Goal: Ask a question

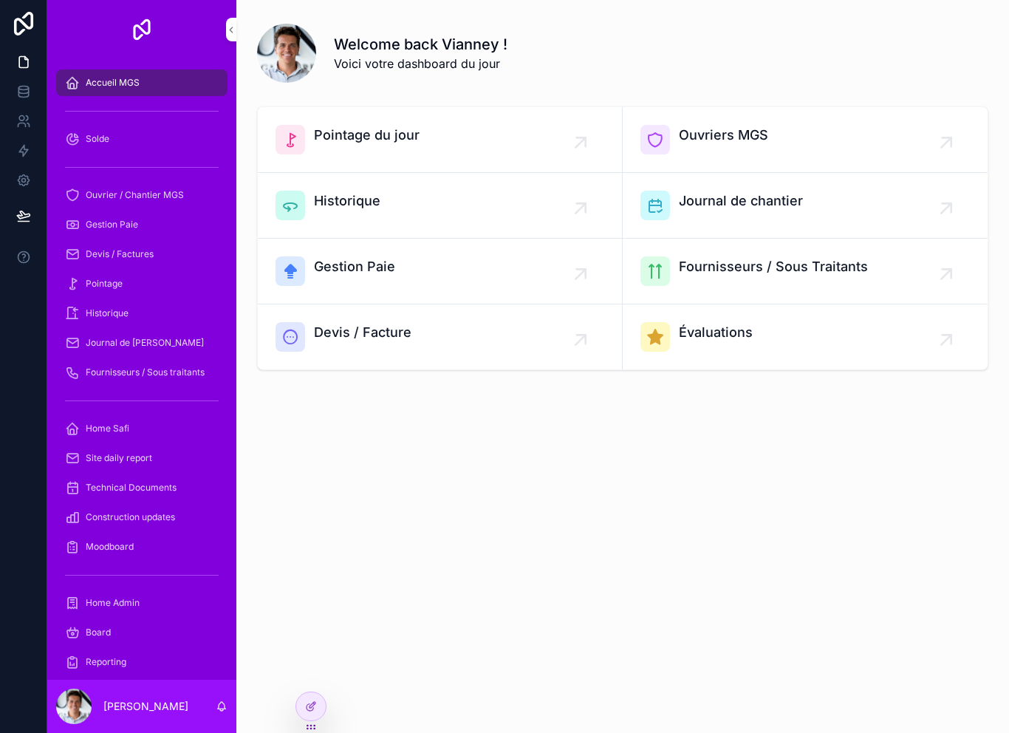
click at [152, 275] on div "Pointage" at bounding box center [142, 284] width 154 height 24
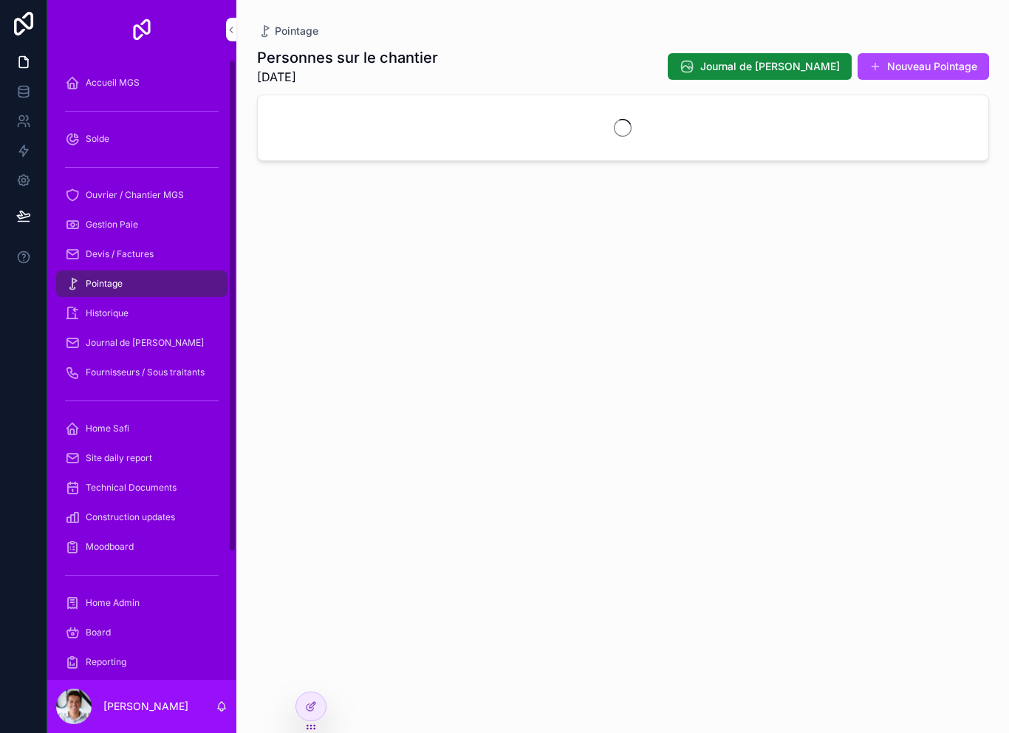
click at [159, 293] on div "Pointage" at bounding box center [142, 284] width 154 height 24
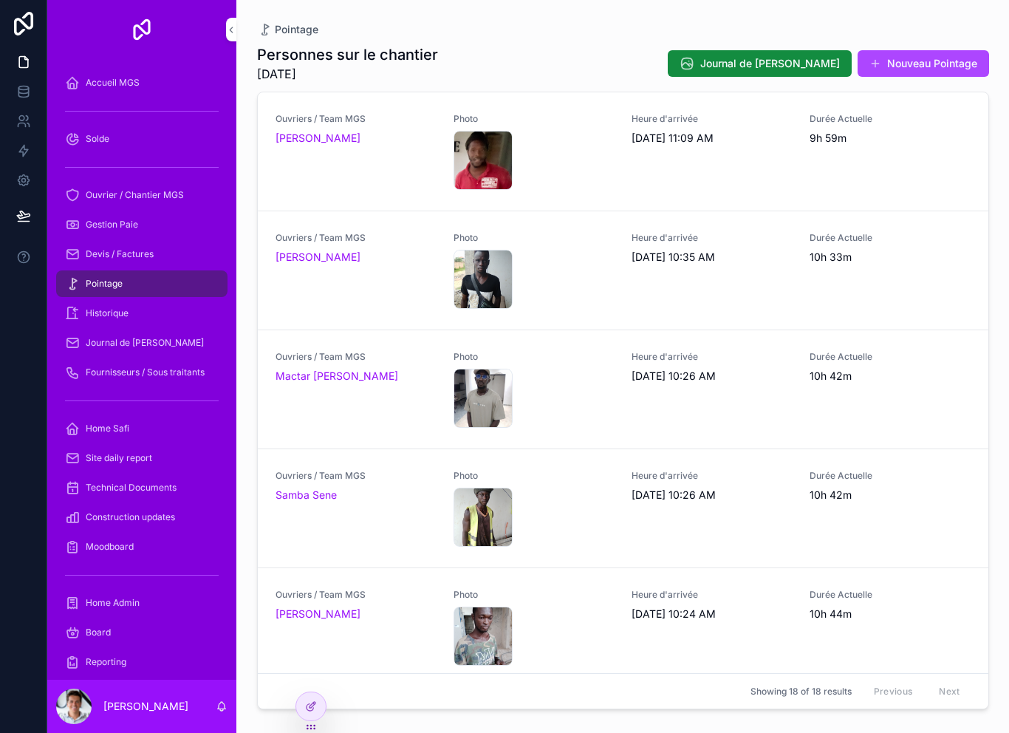
click at [764, 176] on div "Heure d'arrivée [DATE] 11:09 AM" at bounding box center [712, 151] width 160 height 77
click at [727, 179] on div "Heure d'arrivée [DATE] 11:09 AM" at bounding box center [712, 151] width 160 height 77
click at [791, 196] on div "Ouvriers / Team MGS [PERSON_NAME] Photo CleanShot-2025-09-21-at-22.42.23@2x .pn…" at bounding box center [623, 151] width 730 height 119
click at [932, 175] on div "Durée Actuelle 9h 59m" at bounding box center [890, 151] width 160 height 77
click at [937, 185] on div "Durée Actuelle 9h 59m" at bounding box center [890, 151] width 160 height 77
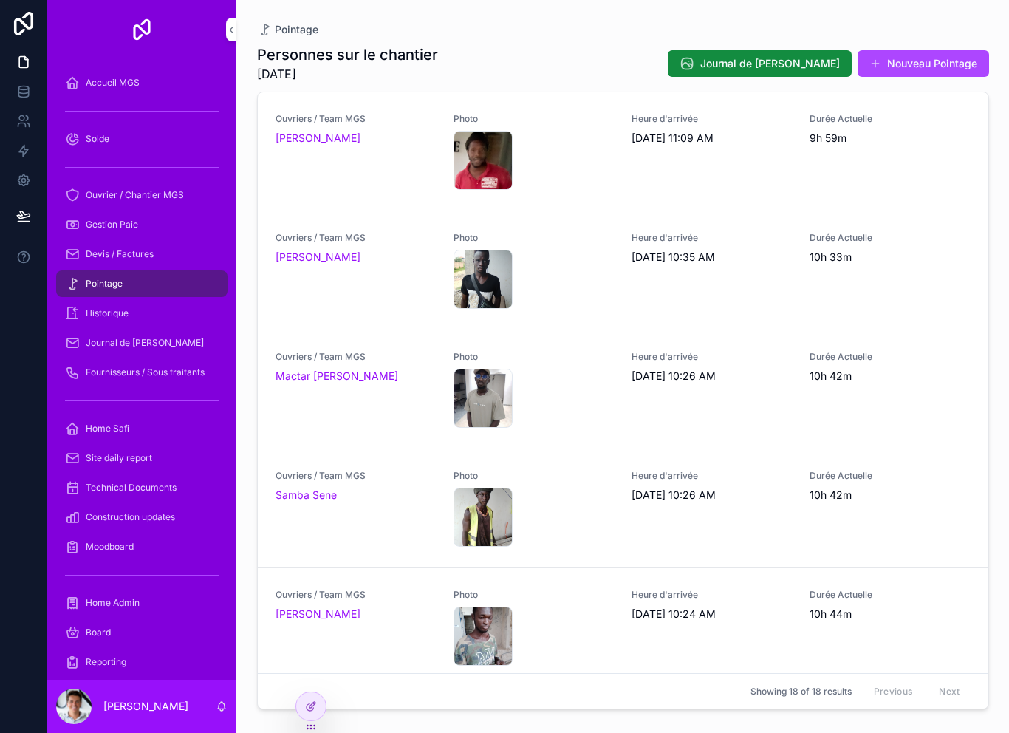
click at [736, 181] on div "Heure d'arrivée [DATE] 11:09 AM" at bounding box center [712, 151] width 160 height 77
click at [866, 174] on div "Durée Actuelle 9h 59m" at bounding box center [890, 151] width 160 height 77
click at [943, 165] on div "Durée Actuelle 9h 59m" at bounding box center [890, 151] width 160 height 77
click at [385, 185] on div "Ouvriers / Team MGS [PERSON_NAME]" at bounding box center [355, 151] width 160 height 77
click at [789, 182] on div "Heure d'arrivée [DATE] 11:09 AM" at bounding box center [712, 151] width 160 height 77
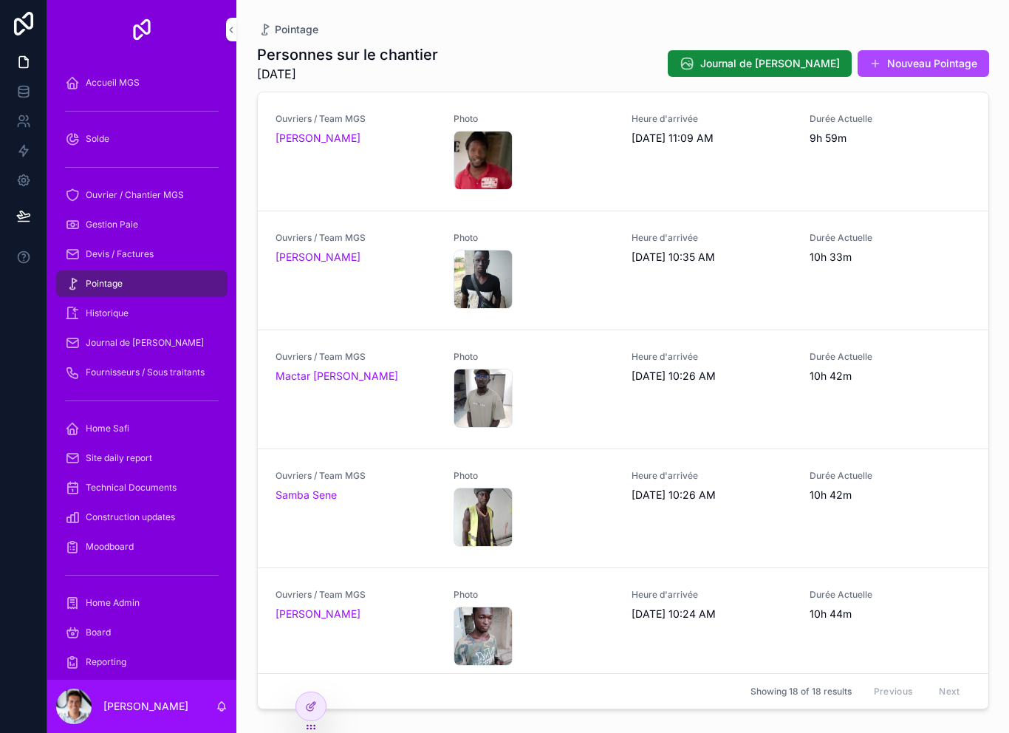
click at [931, 178] on div "Durée Actuelle 9h 59m" at bounding box center [890, 151] width 160 height 77
click at [790, 181] on div "Heure d'arrivée [DATE] 11:09 AM" at bounding box center [712, 151] width 160 height 77
click at [723, 179] on div "Heure d'arrivée [DATE] 11:09 AM" at bounding box center [712, 151] width 160 height 77
click at [943, 105] on div "Ouvriers / Team MGS [PERSON_NAME] Photo CleanShot-2025-09-21-at-22.42.23@2x .pn…" at bounding box center [623, 151] width 730 height 119
click at [962, 101] on div "Ouvriers / Team MGS [PERSON_NAME] Photo CleanShot-2025-09-21-at-22.42.23@2x .pn…" at bounding box center [623, 151] width 730 height 119
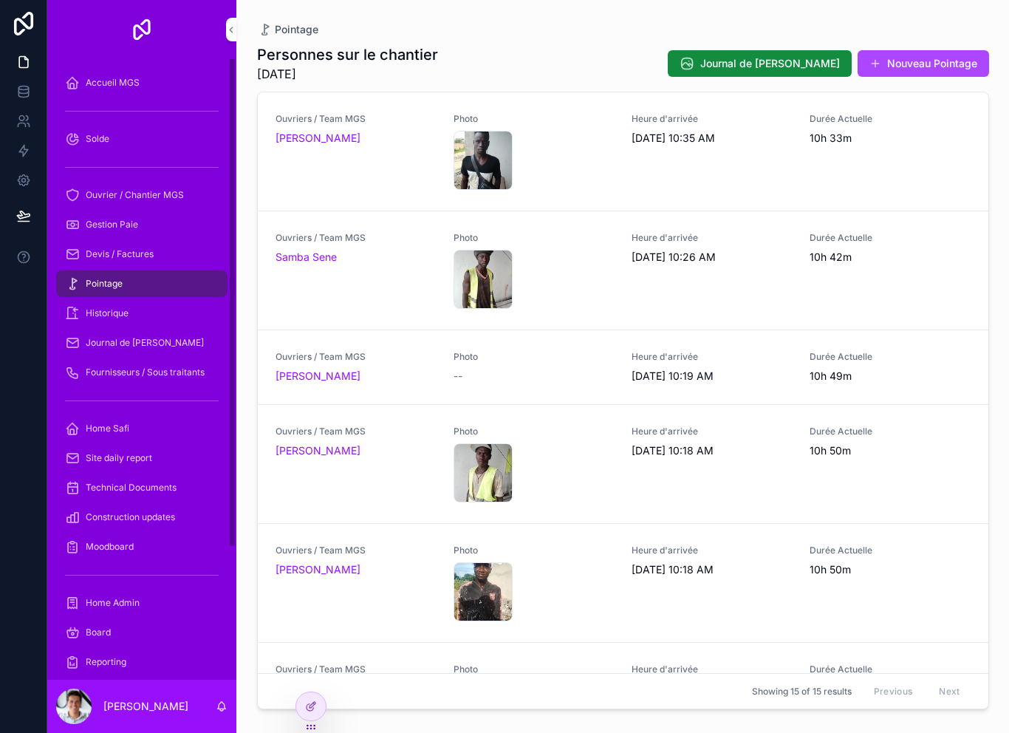
click at [705, 165] on div "Heure d'arrivée [DATE] 10:35 AM" at bounding box center [712, 151] width 160 height 77
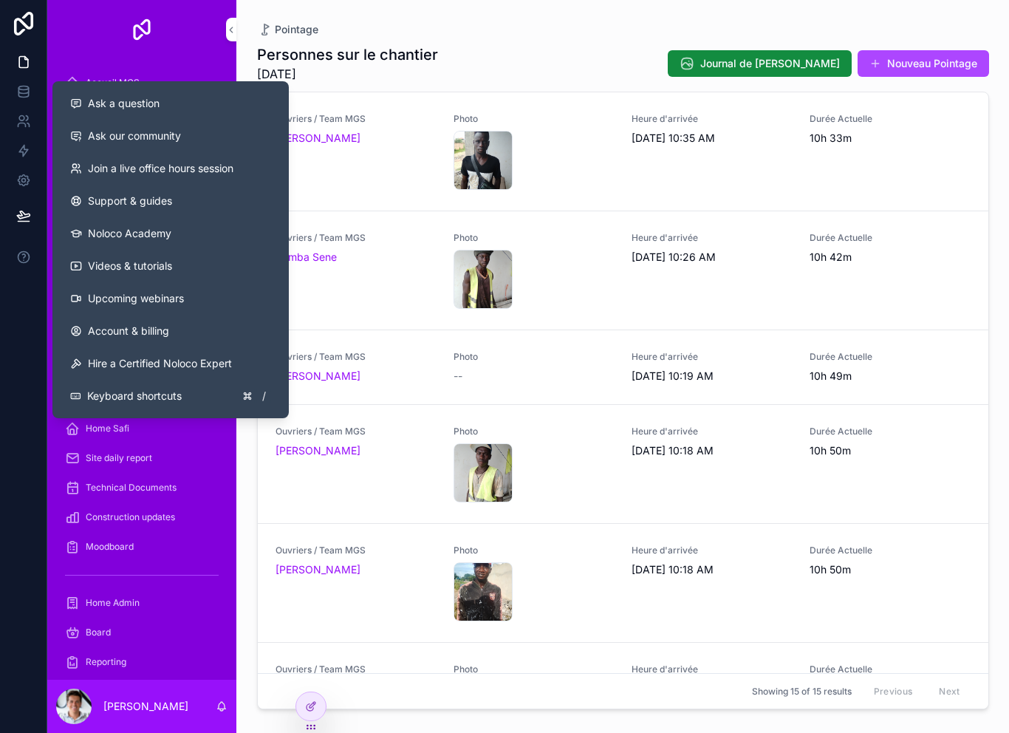
click at [149, 108] on span "Ask a question" at bounding box center [124, 103] width 72 height 15
